Goal: Find specific page/section: Find specific page/section

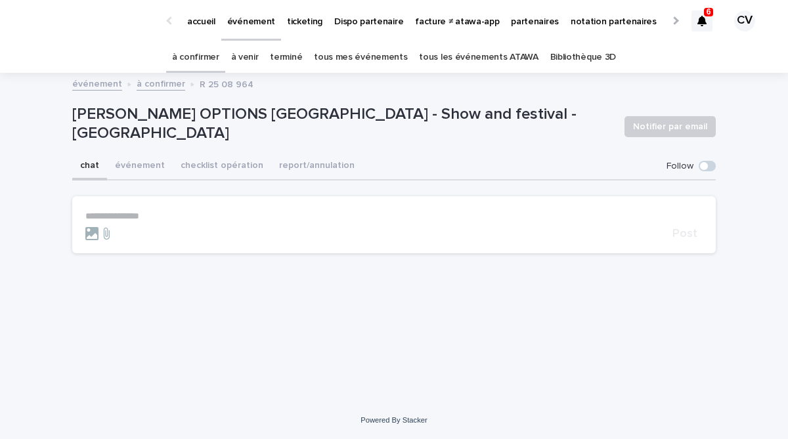
click at [254, 27] on p "événement" at bounding box center [251, 14] width 48 height 28
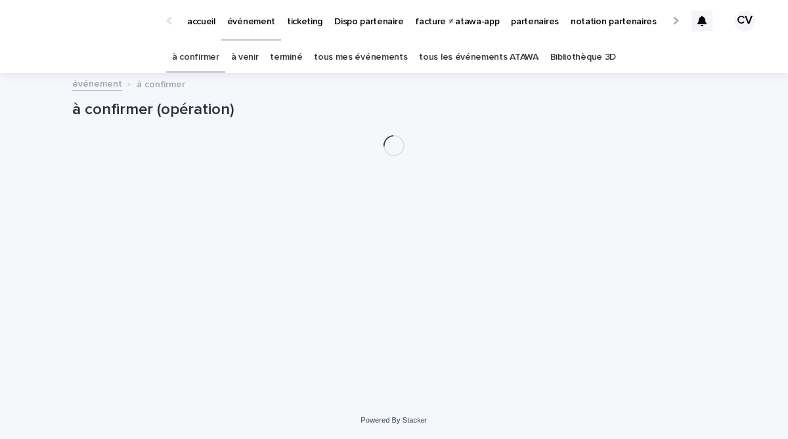
click at [255, 66] on link "à venir" at bounding box center [245, 57] width 28 height 31
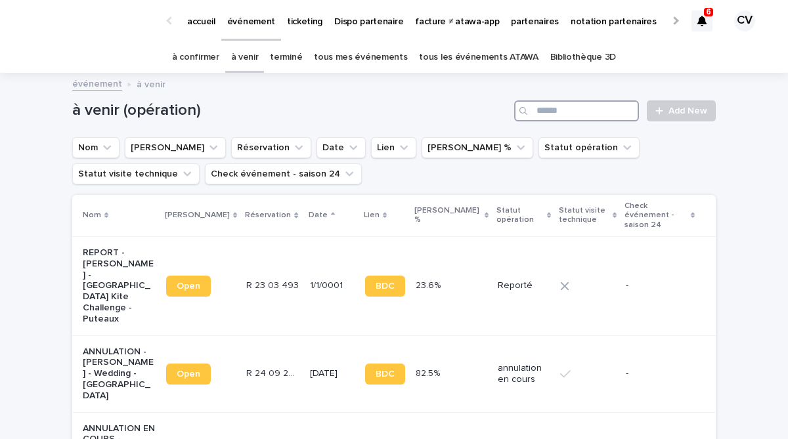
click at [556, 119] on input "Search" at bounding box center [576, 110] width 125 height 21
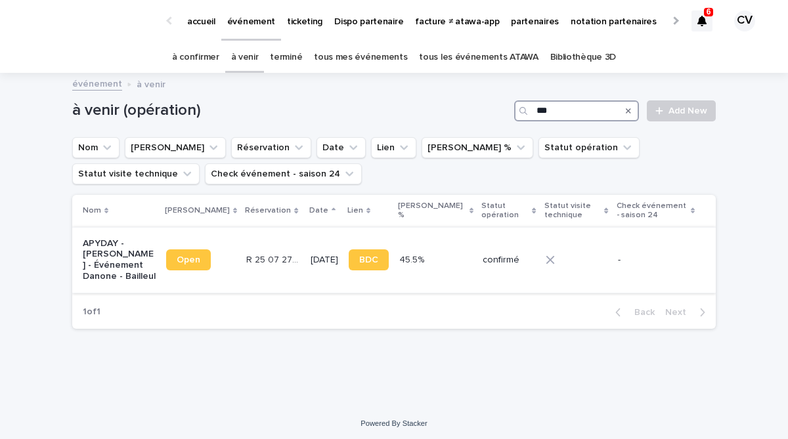
type input "***"
click at [114, 269] on p "APYDAY - [PERSON_NAME] - Événement Danone - Bailleul" at bounding box center [119, 260] width 73 height 44
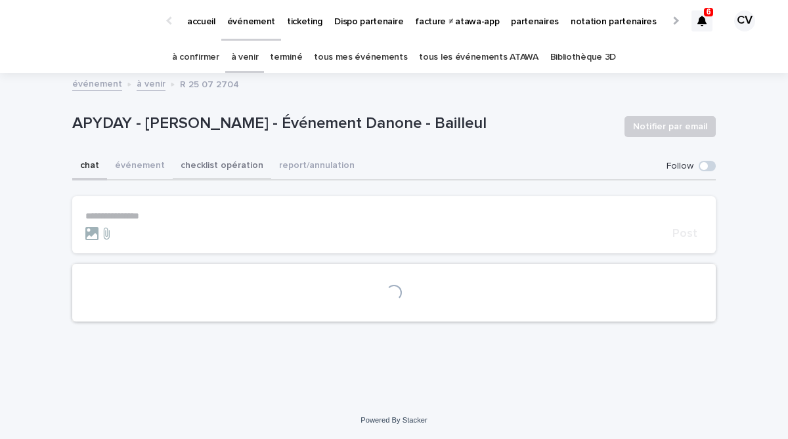
click at [229, 167] on button "checklist opération" at bounding box center [222, 167] width 98 height 28
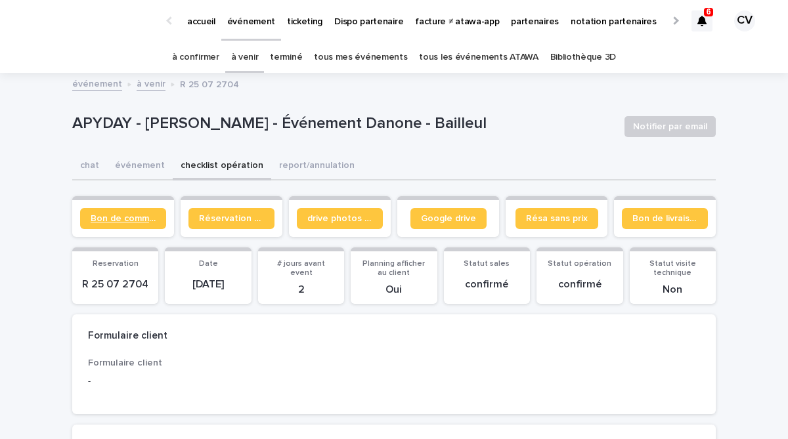
click at [128, 224] on link "Bon de commande" at bounding box center [123, 218] width 86 height 21
click at [447, 221] on span "Google drive" at bounding box center [448, 218] width 55 height 9
click at [247, 58] on link "à venir" at bounding box center [245, 57] width 28 height 31
